Goal: Information Seeking & Learning: Get advice/opinions

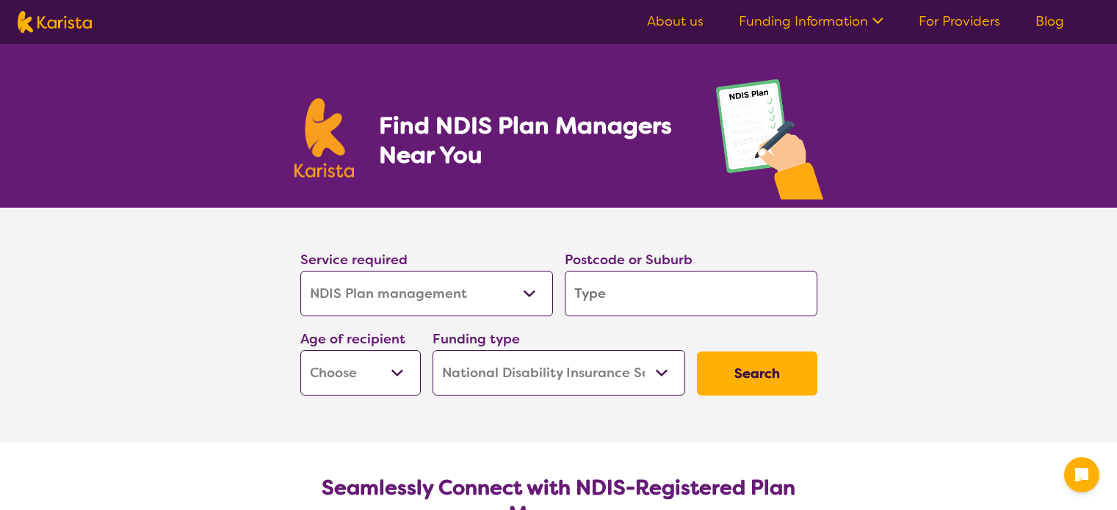
select select "NDIS Plan management"
select select "NDIS"
select select "NDIS Plan management"
select select "NDIS"
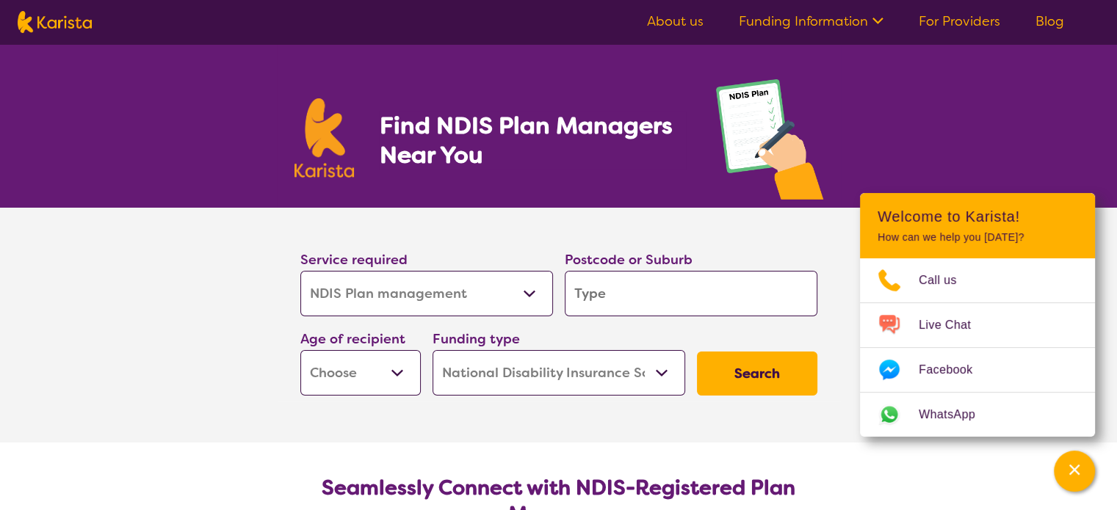
click at [618, 288] on input "search" at bounding box center [691, 294] width 253 height 46
type input "4"
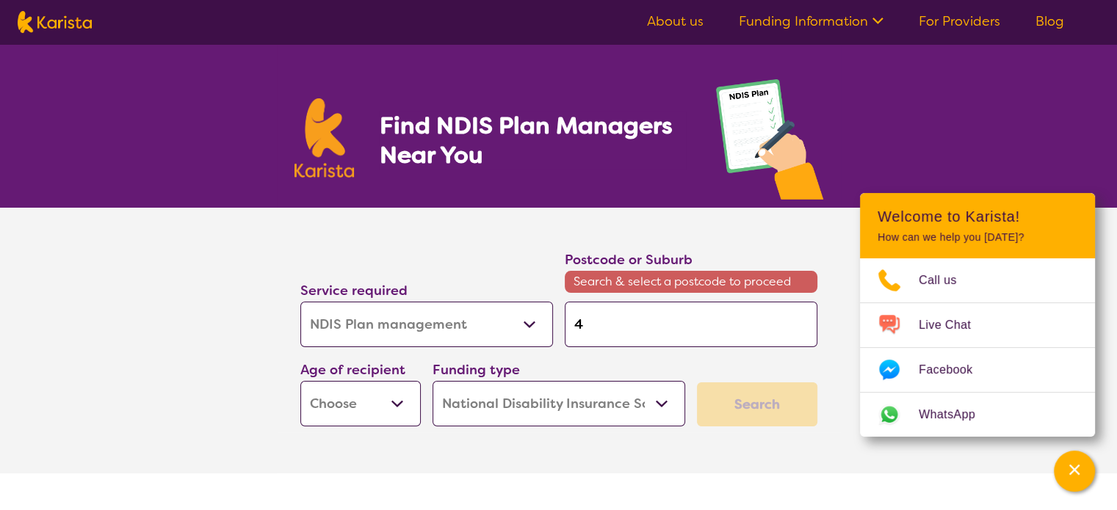
type input "45"
type input "455"
type input "4556"
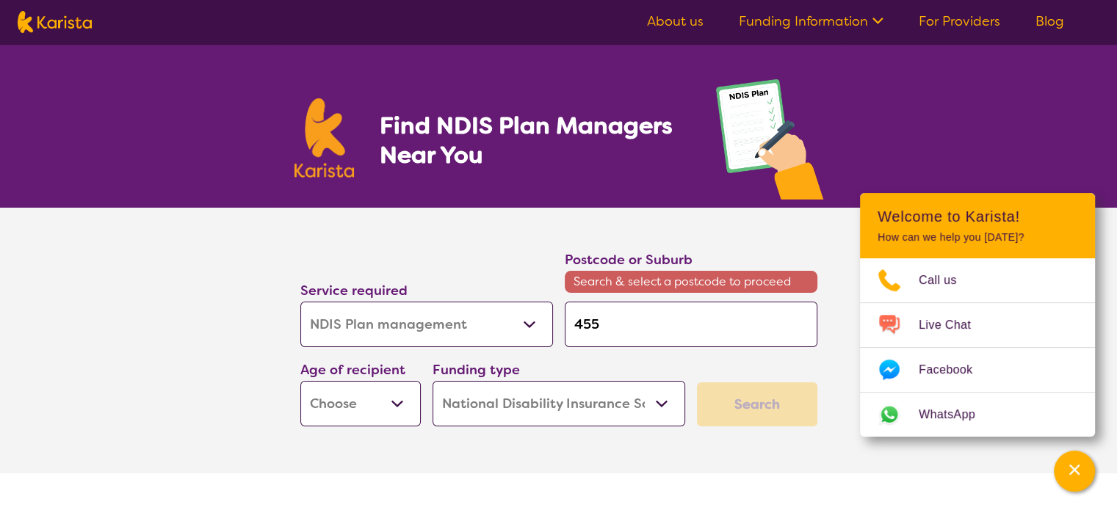
type input "4556"
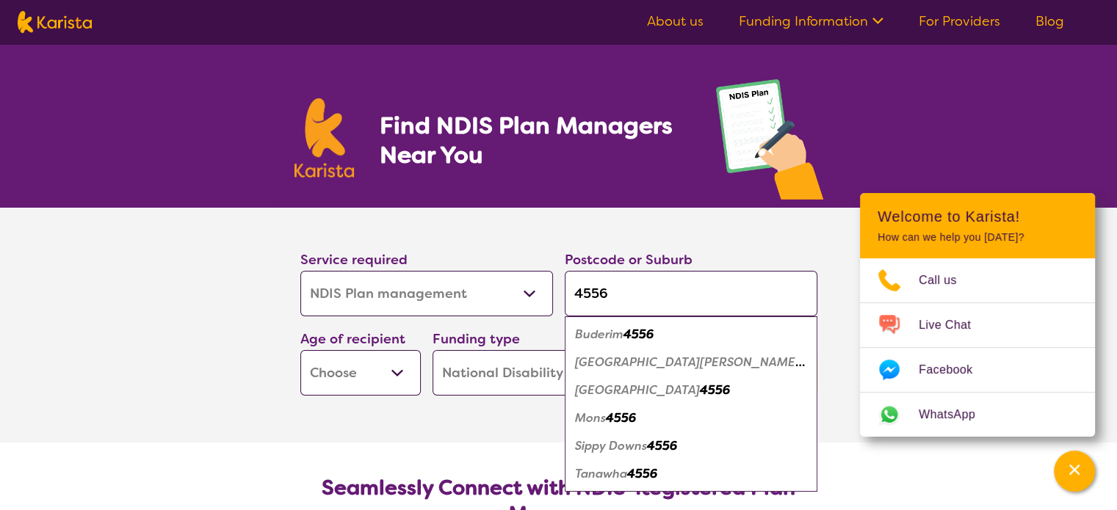
type input "4556"
click at [586, 355] on em "[GEOGRAPHIC_DATA][PERSON_NAME]" at bounding box center [690, 362] width 230 height 15
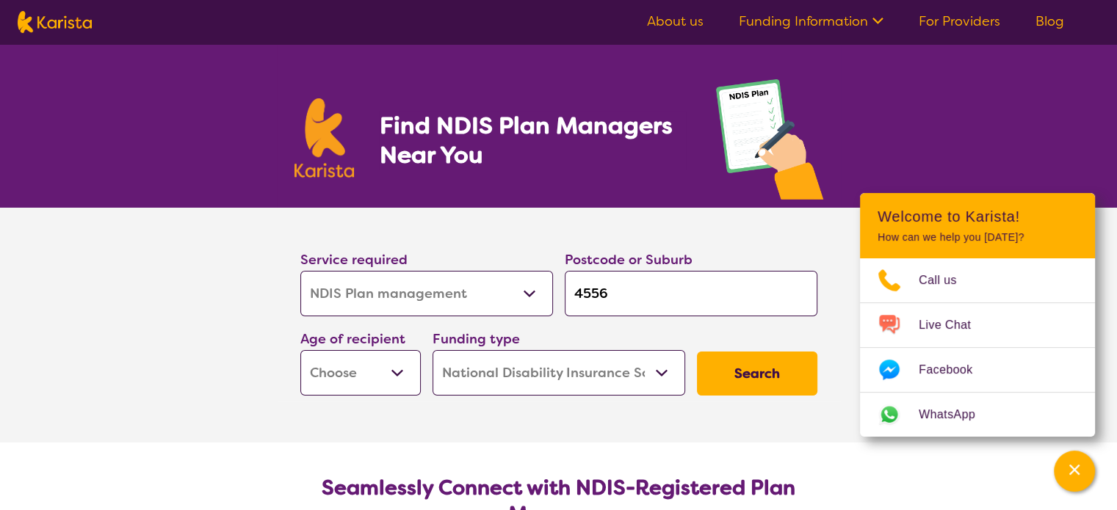
click at [368, 369] on select "Early Childhood - 0 to 9 Child - 10 to 11 Adolescent - 12 to 17 Adult - 18 to 6…" at bounding box center [360, 373] width 120 height 46
click at [300, 350] on select "Early Childhood - 0 to 9 Child - 10 to 11 Adolescent - 12 to 17 Adult - 18 to 6…" at bounding box center [360, 373] width 120 height 46
click at [765, 369] on button "Search" at bounding box center [757, 374] width 120 height 44
click at [347, 372] on select "Early Childhood - 0 to 9 Child - 10 to 11 Adolescent - 12 to 17 Adult - 18 to 6…" at bounding box center [360, 373] width 120 height 46
select select "CH"
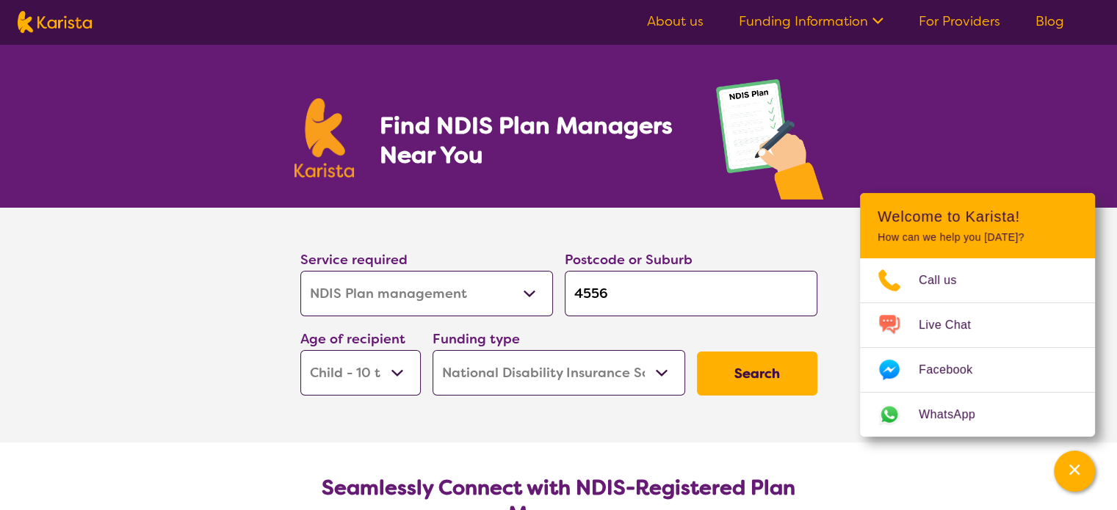
click at [300, 350] on select "Early Childhood - 0 to 9 Child - 10 to 11 Adolescent - 12 to 17 Adult - 18 to 6…" at bounding box center [360, 373] width 120 height 46
select select "CH"
click at [786, 378] on button "Search" at bounding box center [757, 374] width 120 height 44
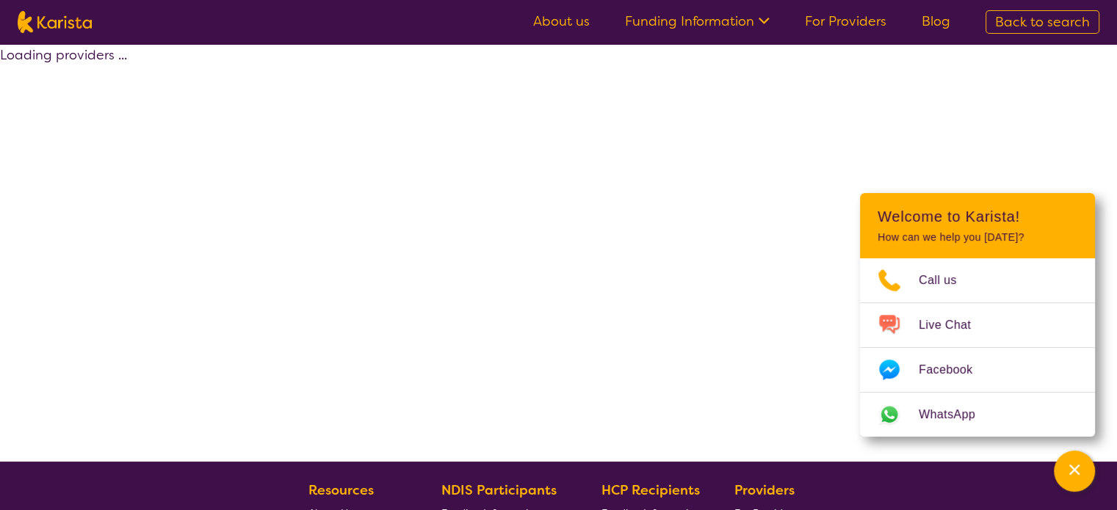
select select "by_score"
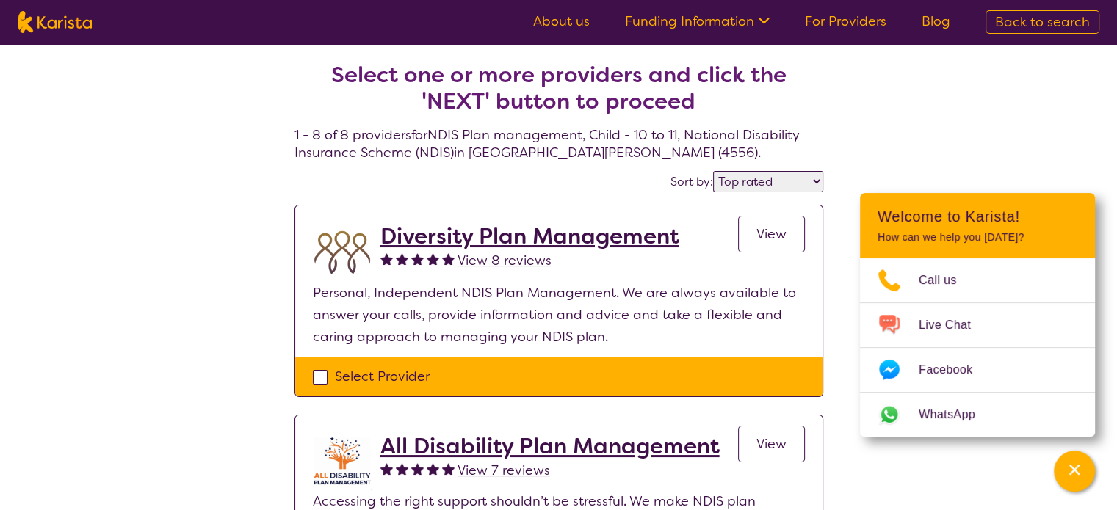
click at [766, 181] on select "Highly reviewed Top rated" at bounding box center [768, 181] width 110 height 21
click at [767, 181] on select "Highly reviewed Top rated" at bounding box center [768, 181] width 110 height 21
